Goal: Transaction & Acquisition: Book appointment/travel/reservation

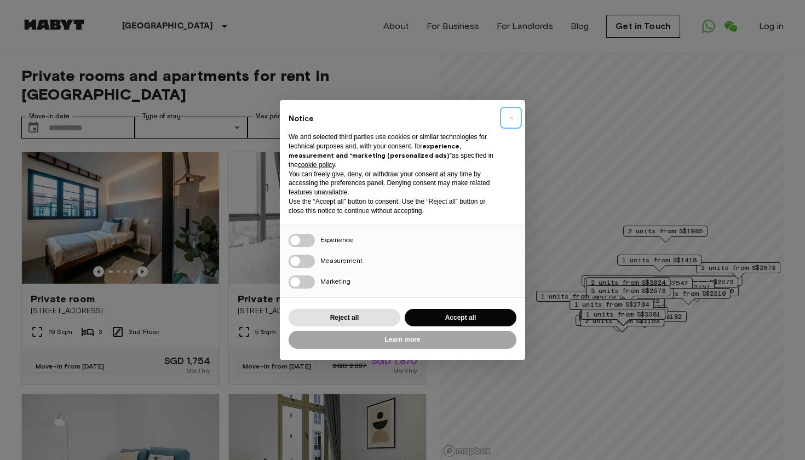
scroll to position [66, 0]
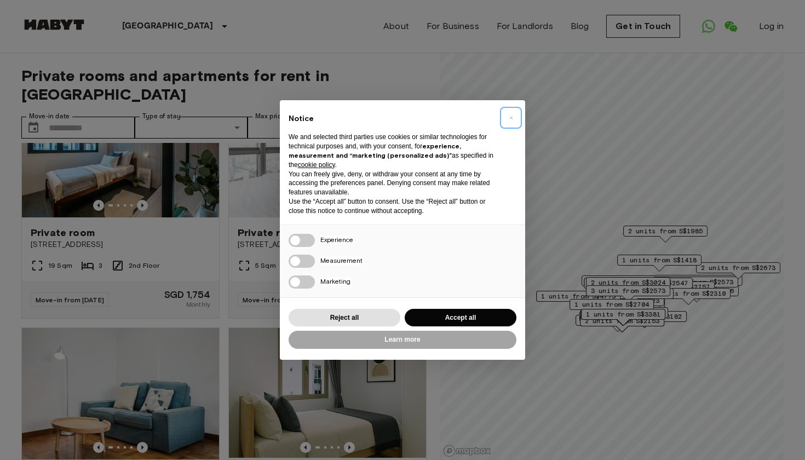
click at [512, 119] on span "×" at bounding box center [511, 117] width 4 height 13
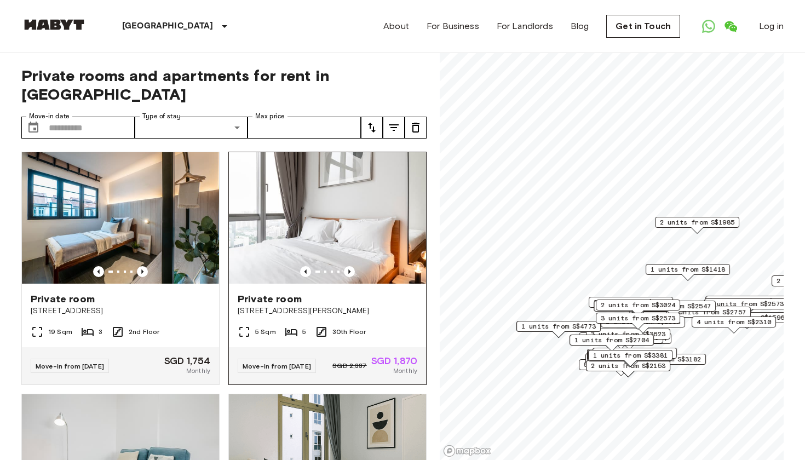
scroll to position [0, 0]
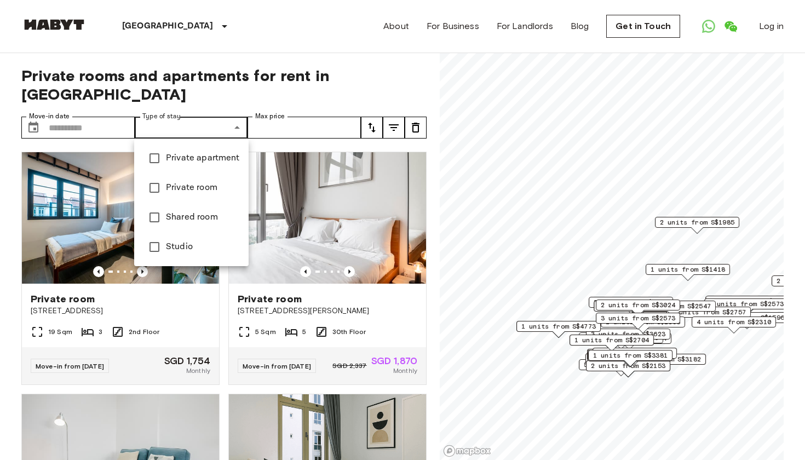
click at [221, 250] on span "Studio" at bounding box center [203, 246] width 74 height 13
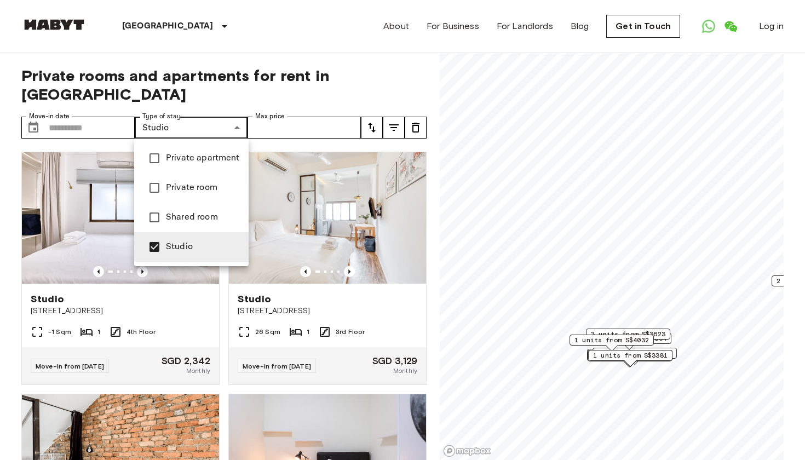
click at [218, 217] on span "Shared room" at bounding box center [203, 217] width 74 height 13
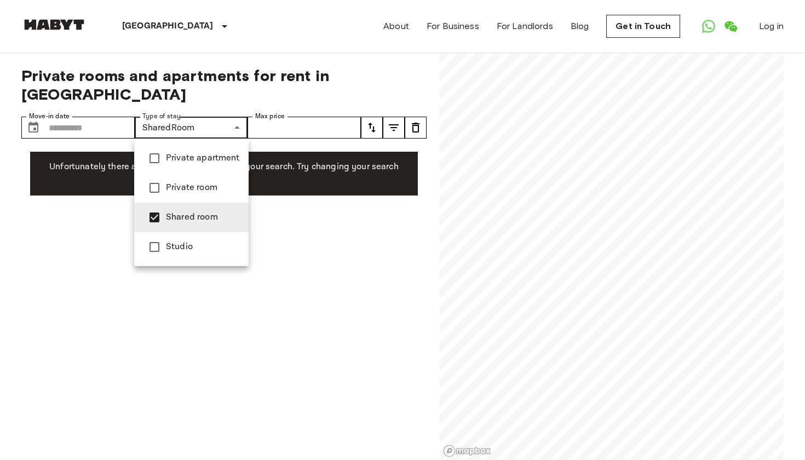
click at [295, 297] on div at bounding box center [402, 230] width 805 height 460
click at [220, 162] on span "Private apartment" at bounding box center [203, 158] width 74 height 13
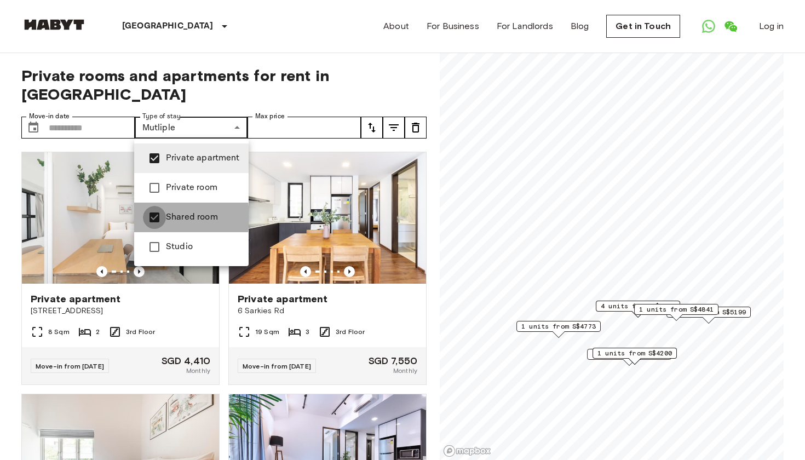
type input "**********"
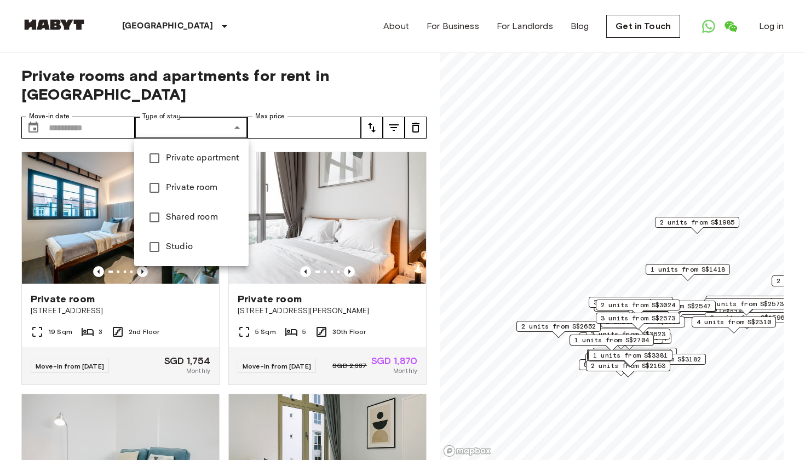
click at [337, 259] on div at bounding box center [402, 230] width 805 height 460
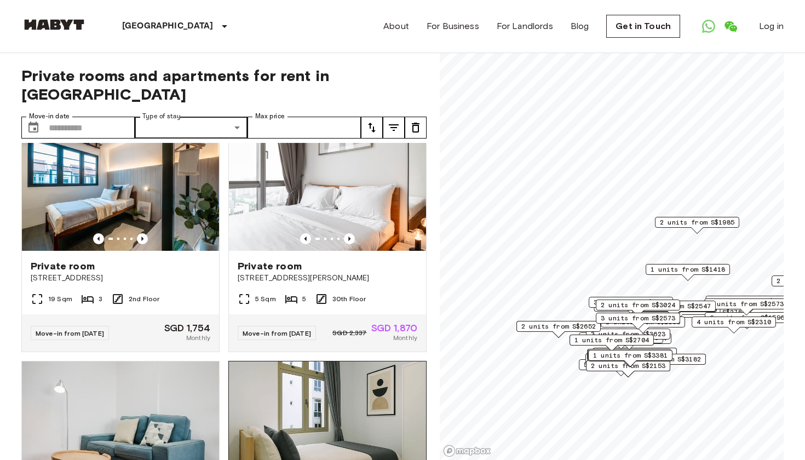
scroll to position [35, 0]
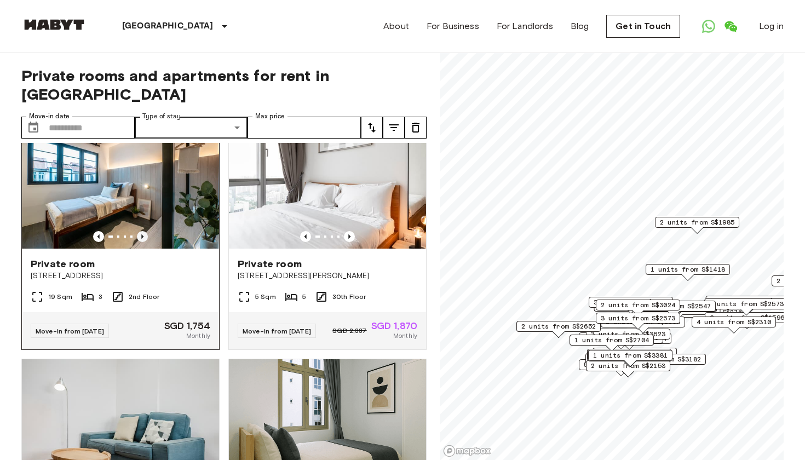
click at [142, 240] on icon "Previous image" at bounding box center [142, 236] width 11 height 11
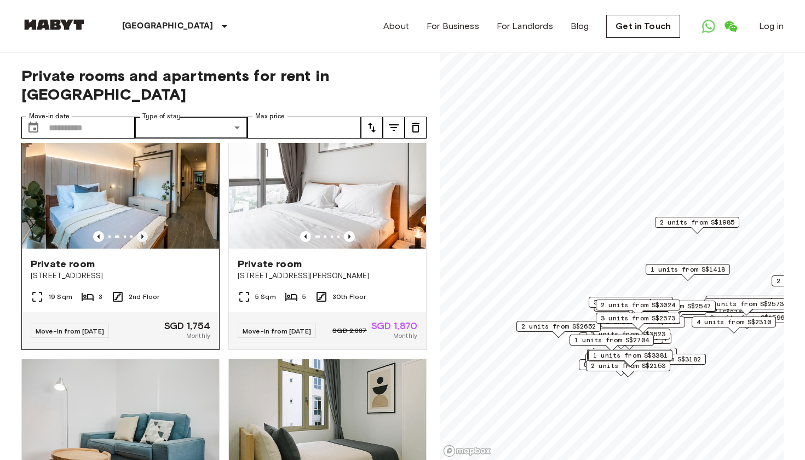
click at [142, 239] on icon "Previous image" at bounding box center [142, 236] width 11 height 11
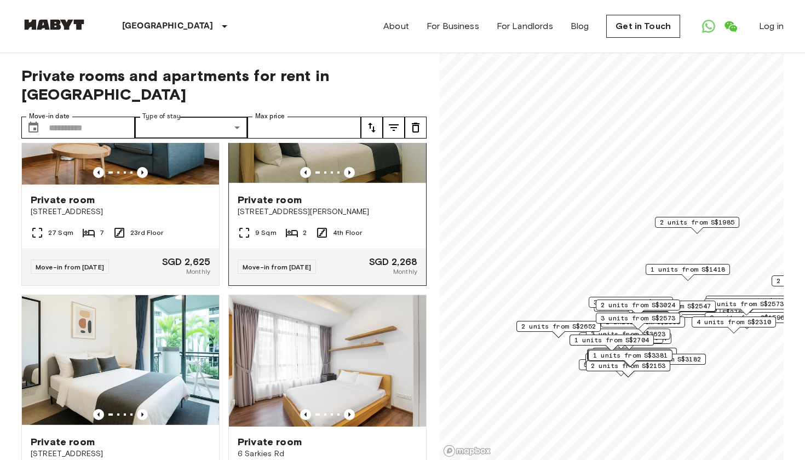
scroll to position [256, 0]
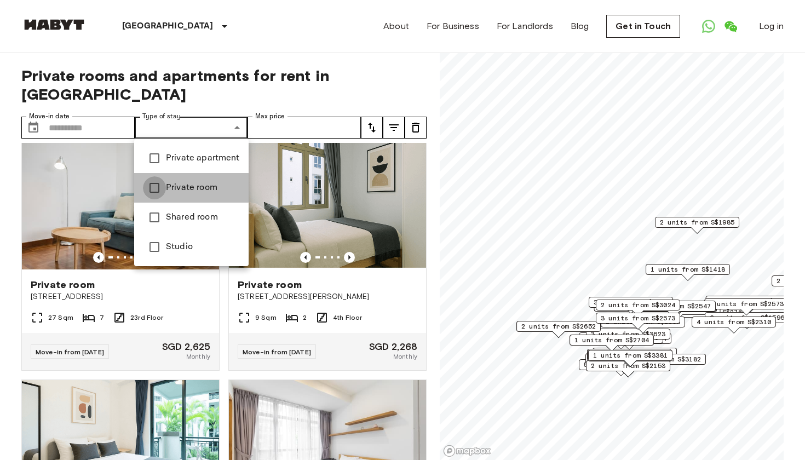
type input "**********"
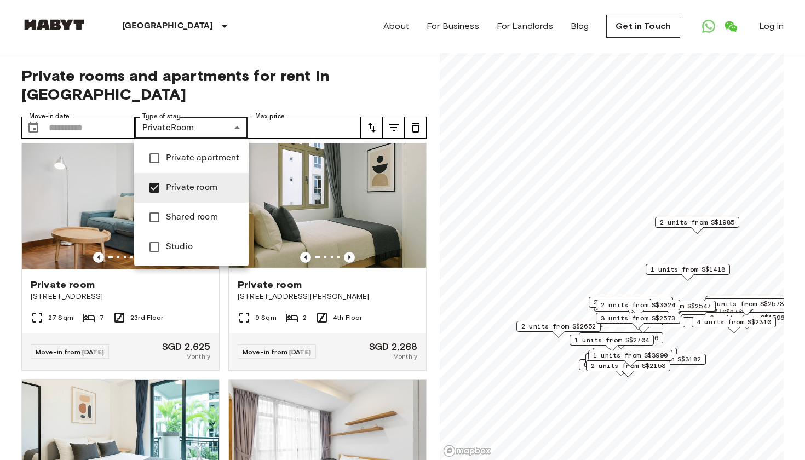
click at [309, 92] on div at bounding box center [402, 230] width 805 height 460
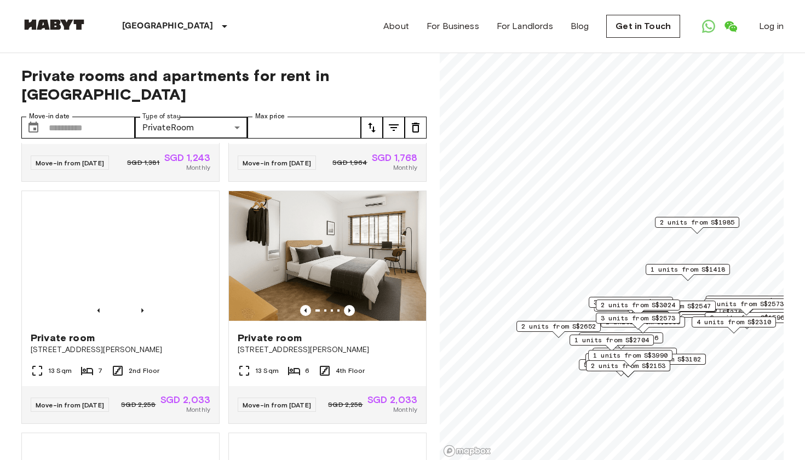
scroll to position [1752, 0]
